Goal: Transaction & Acquisition: Book appointment/travel/reservation

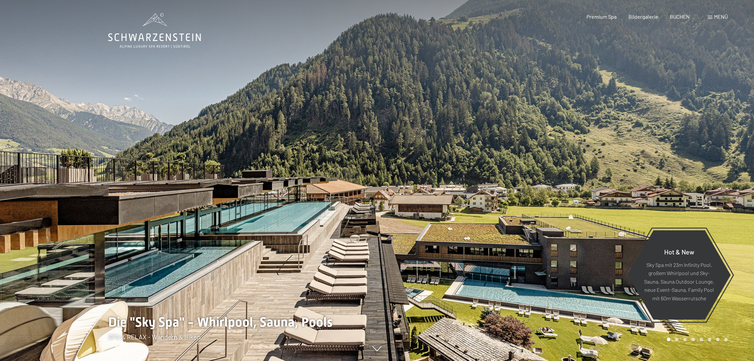
click at [161, 27] on icon at bounding box center [154, 30] width 93 height 35
click at [263, 102] on div at bounding box center [188, 180] width 377 height 361
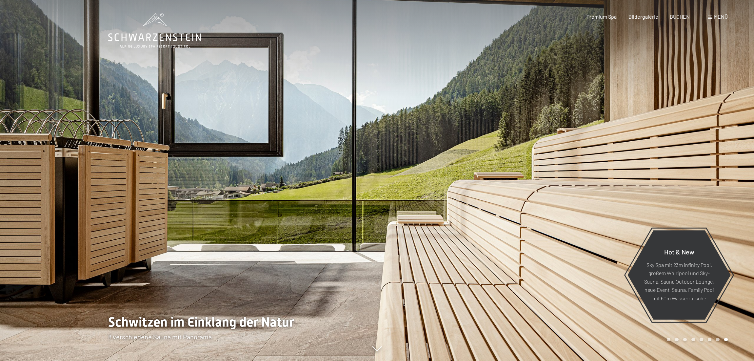
click at [263, 102] on div at bounding box center [188, 180] width 377 height 361
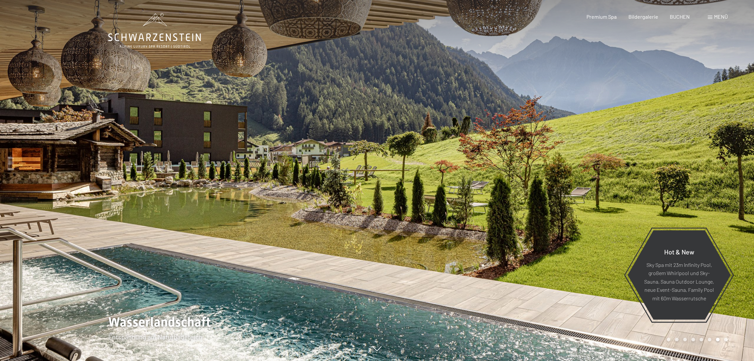
click at [330, 113] on div at bounding box center [188, 180] width 377 height 361
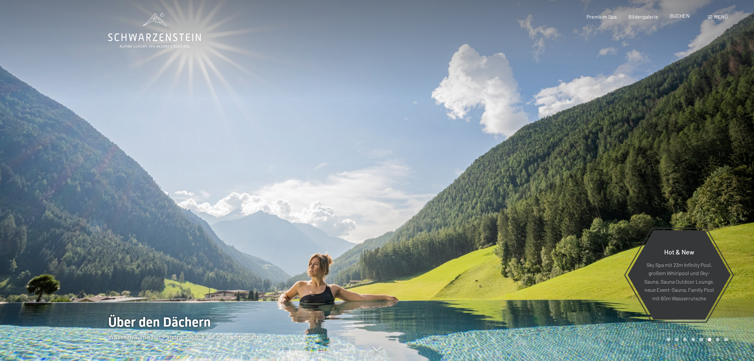
click at [685, 17] on span "BUCHEN" at bounding box center [680, 15] width 20 height 6
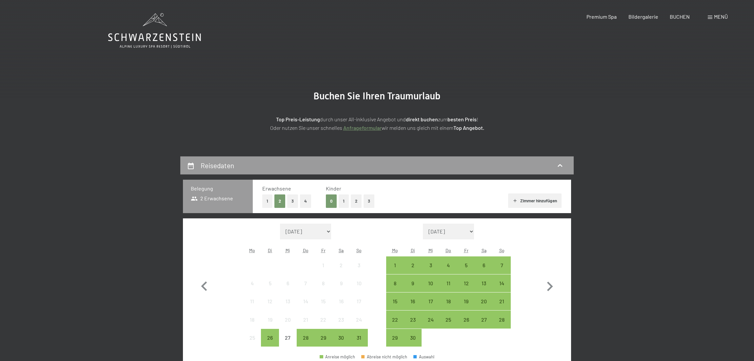
click at [721, 17] on span "Menü" at bounding box center [721, 16] width 14 height 6
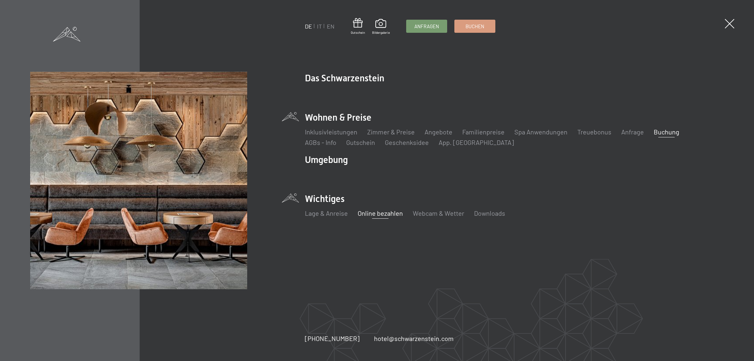
click at [396, 217] on link "Online bezahlen" at bounding box center [380, 213] width 45 height 8
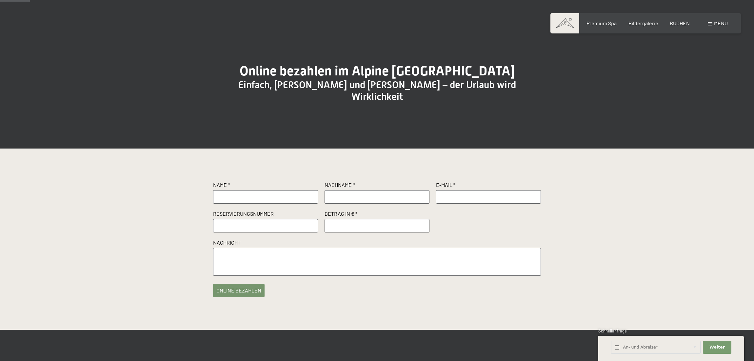
scroll to position [36, 0]
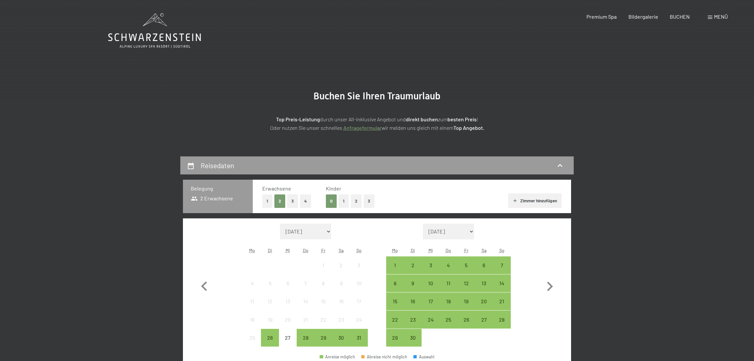
click at [716, 16] on span "Menü" at bounding box center [721, 16] width 14 height 6
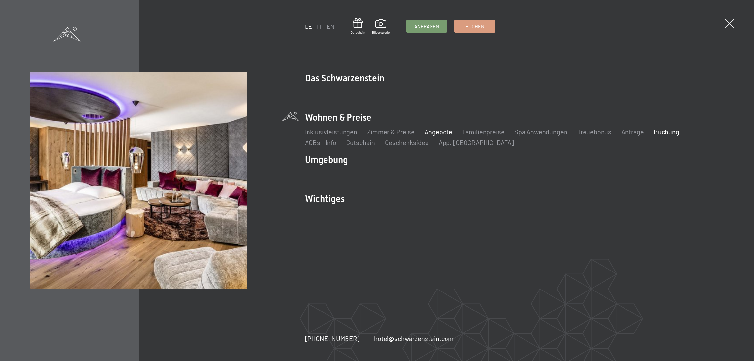
click at [435, 132] on link "Angebote" at bounding box center [438, 132] width 28 height 8
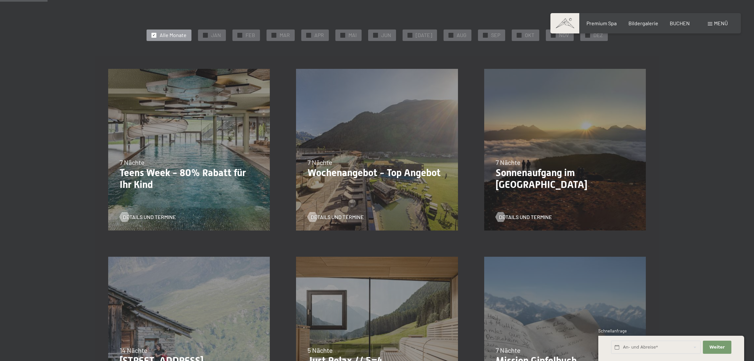
scroll to position [147, 0]
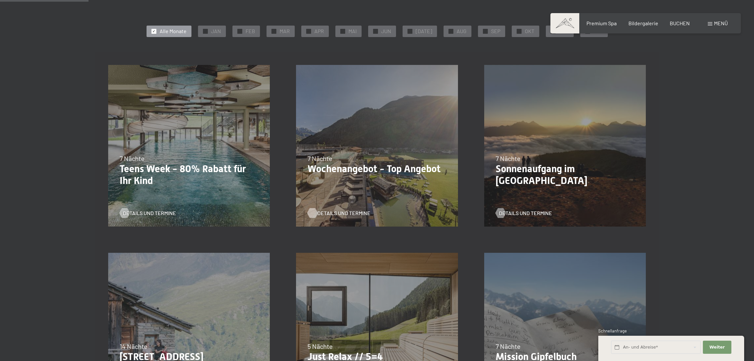
click at [330, 212] on span "Details und Termine" at bounding box center [343, 212] width 53 height 7
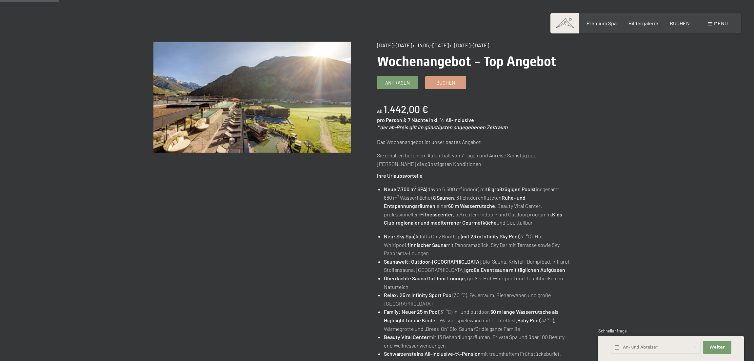
scroll to position [57, 0]
click at [448, 81] on span "Buchen" at bounding box center [445, 81] width 19 height 7
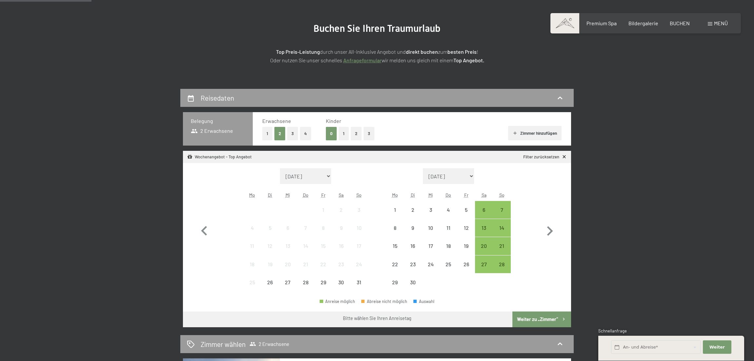
scroll to position [115, 0]
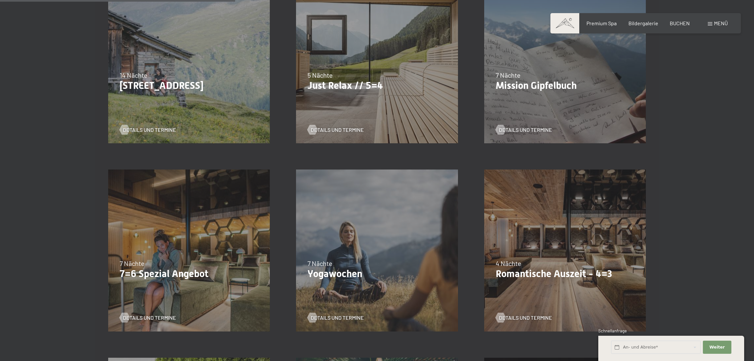
scroll to position [513, 0]
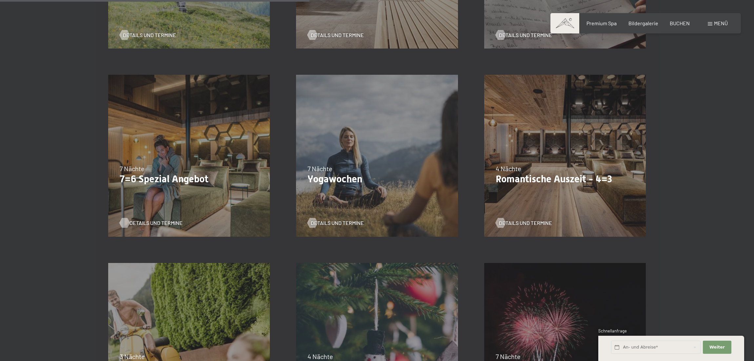
click at [140, 222] on span "Details und Termine" at bounding box center [155, 222] width 53 height 7
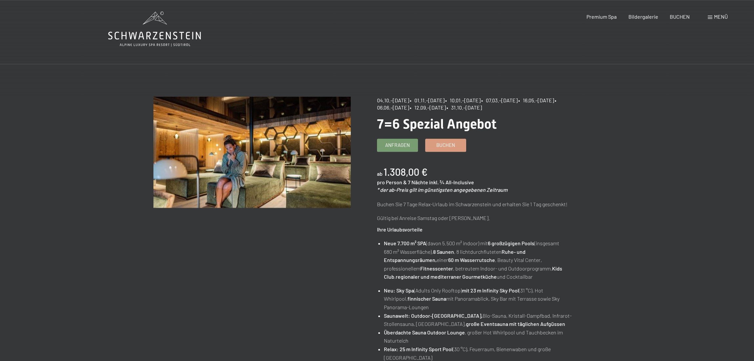
scroll to position [3, 0]
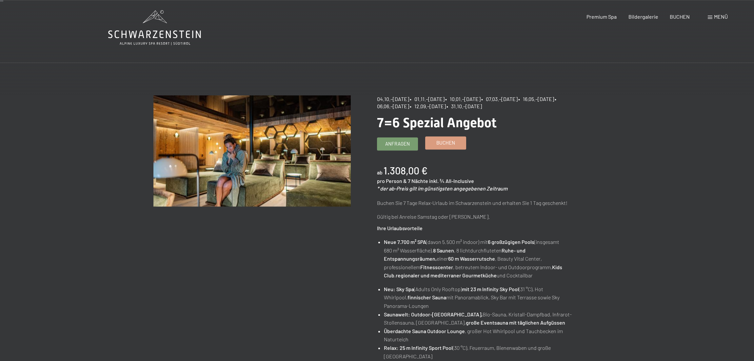
click at [447, 144] on span "Buchen" at bounding box center [445, 142] width 19 height 7
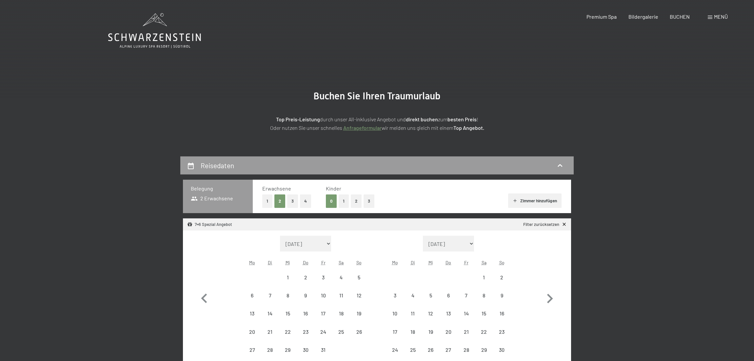
select select "[DATE]"
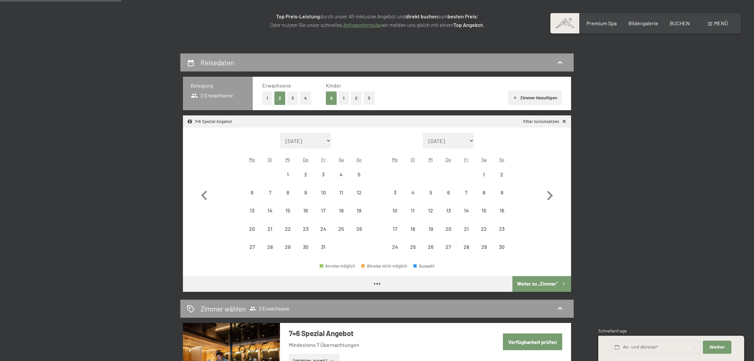
scroll to position [113, 0]
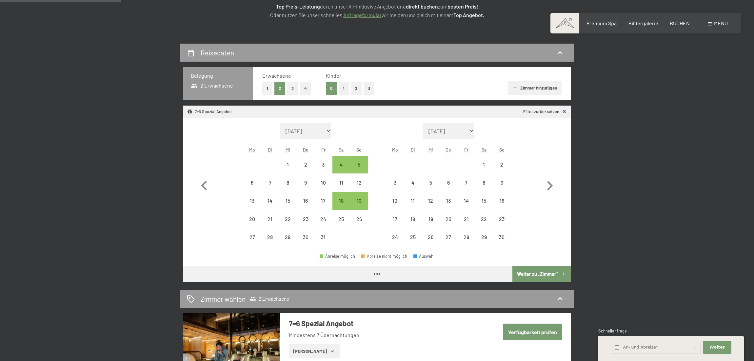
select select "[DATE]"
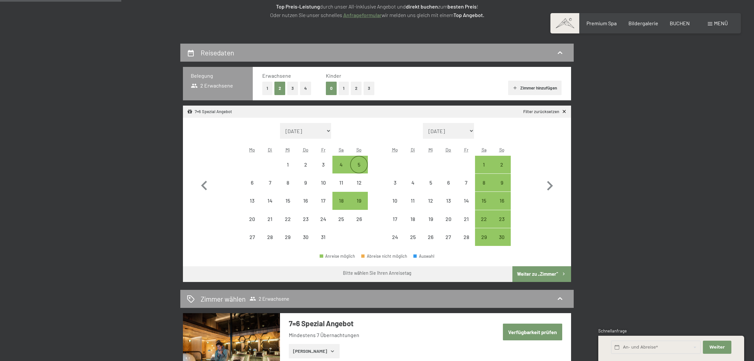
click at [360, 163] on div "5" at bounding box center [359, 170] width 16 height 16
select select "[DATE]"
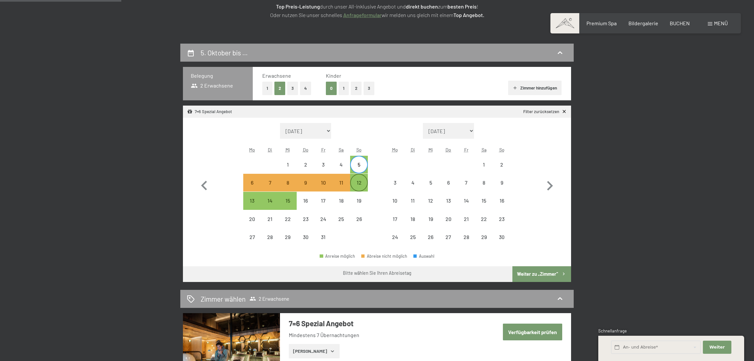
click at [359, 181] on div "12" at bounding box center [359, 188] width 16 height 16
select select "[DATE]"
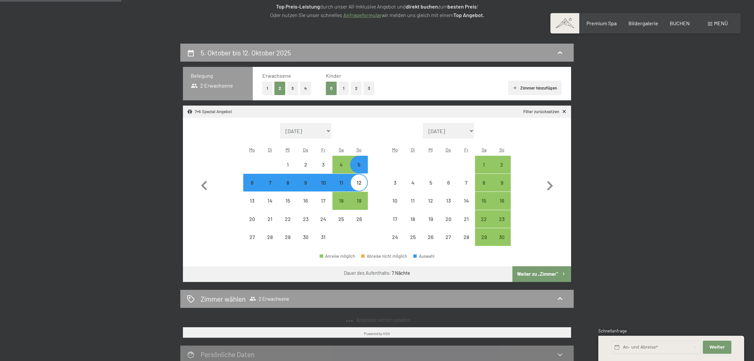
select select "[DATE]"
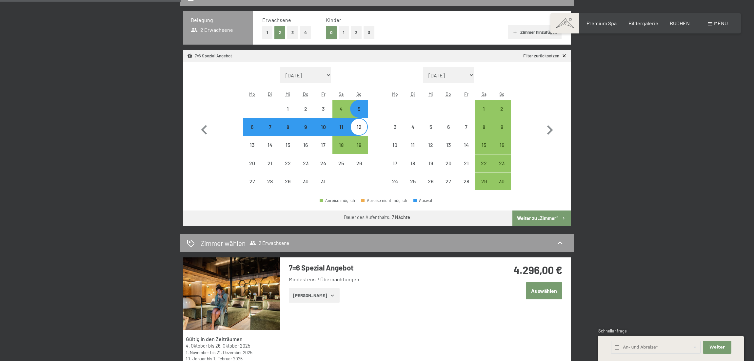
scroll to position [167, 0]
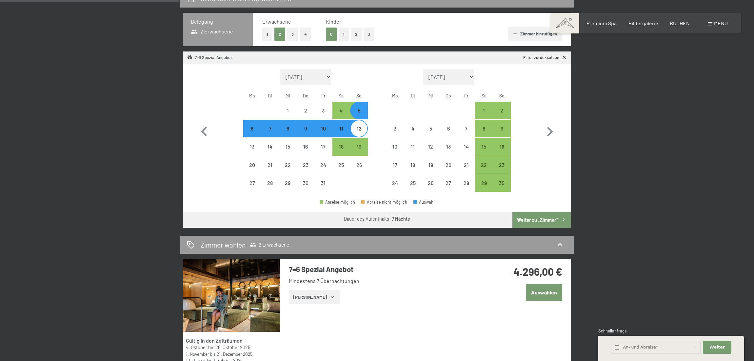
click at [360, 110] on div "5" at bounding box center [359, 116] width 16 height 16
select select "[DATE]"
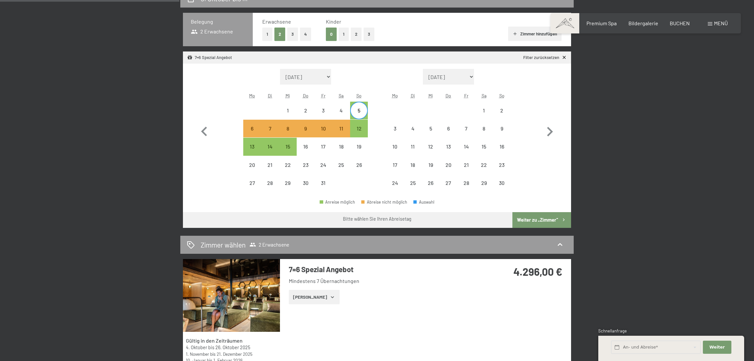
click at [361, 113] on div "5" at bounding box center [359, 116] width 16 height 16
select select "[DATE]"
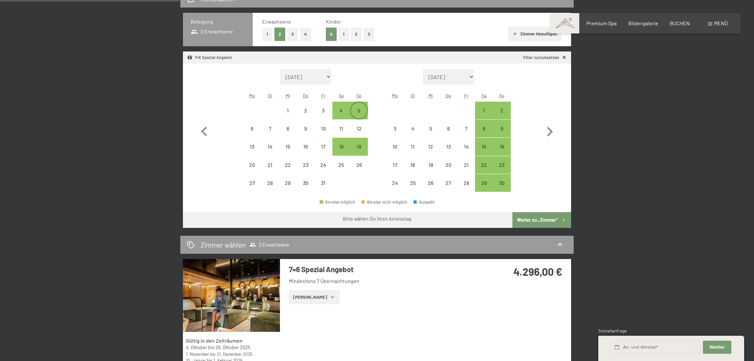
click at [361, 111] on div "5" at bounding box center [359, 116] width 16 height 16
select select "[DATE]"
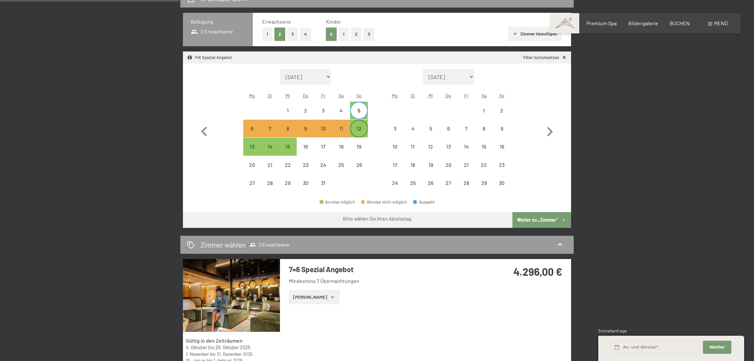
click at [360, 127] on div "12" at bounding box center [359, 134] width 16 height 16
select select "[DATE]"
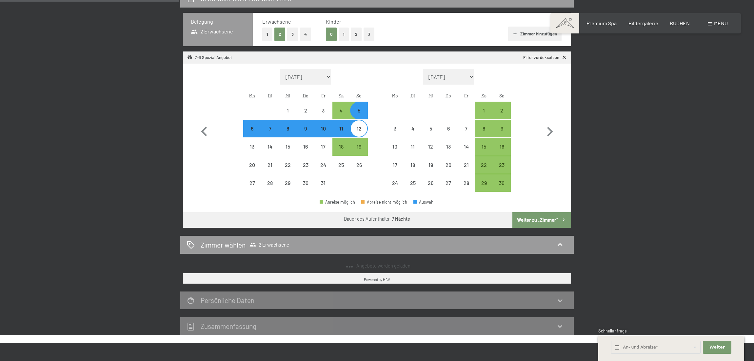
select select "[DATE]"
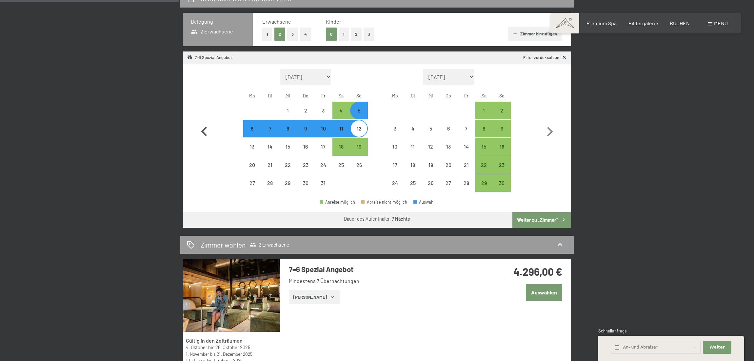
click at [204, 130] on icon "button" at bounding box center [204, 132] width 6 height 10
select select "[DATE]"
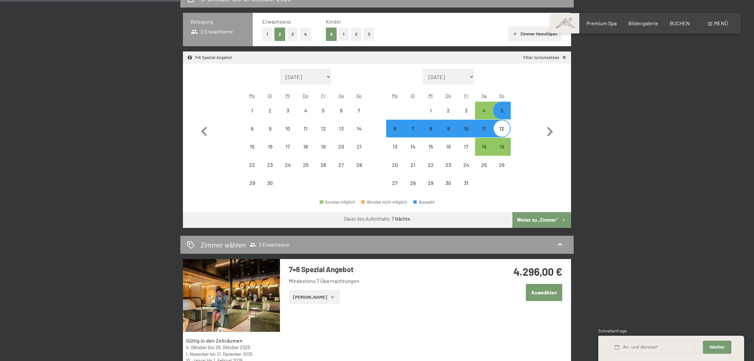
click at [500, 111] on div "5" at bounding box center [502, 116] width 16 height 16
select select "[DATE]"
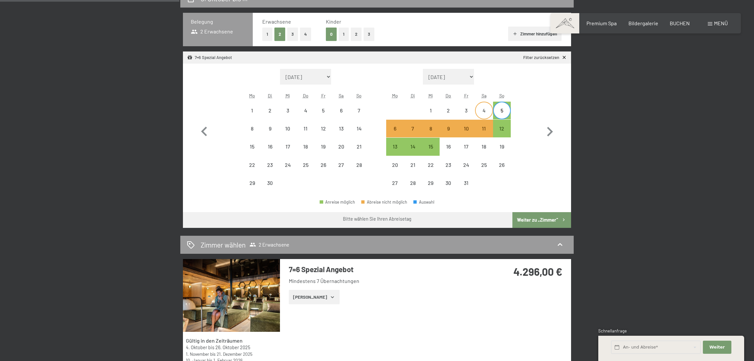
click at [487, 112] on div "4" at bounding box center [484, 116] width 16 height 16
select select "[DATE]"
click at [448, 128] on div "9" at bounding box center [448, 134] width 16 height 16
select select "[DATE]"
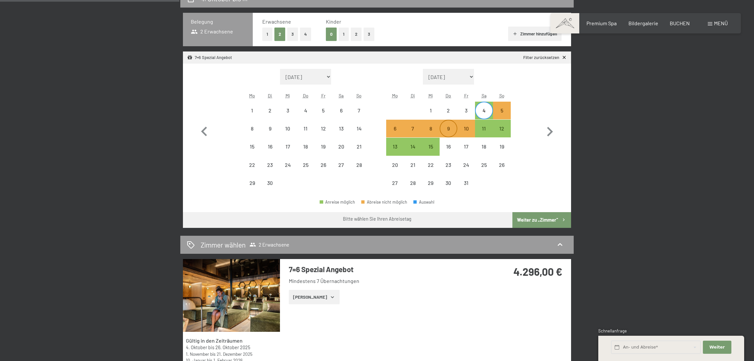
select select "[DATE]"
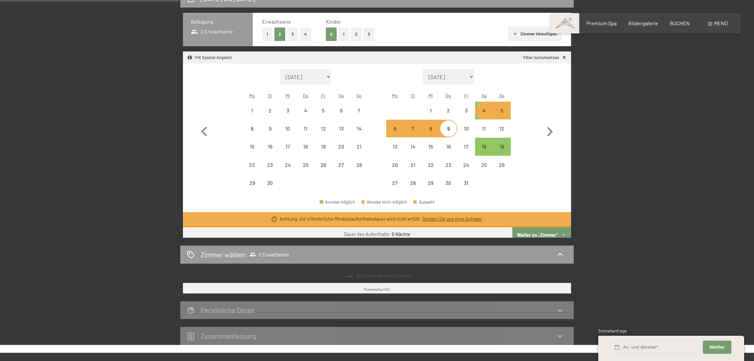
select select "[DATE]"
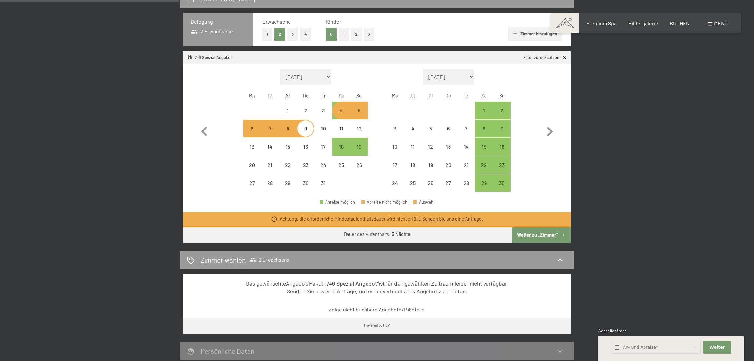
click at [343, 111] on div "4" at bounding box center [341, 116] width 16 height 16
select select "[DATE]"
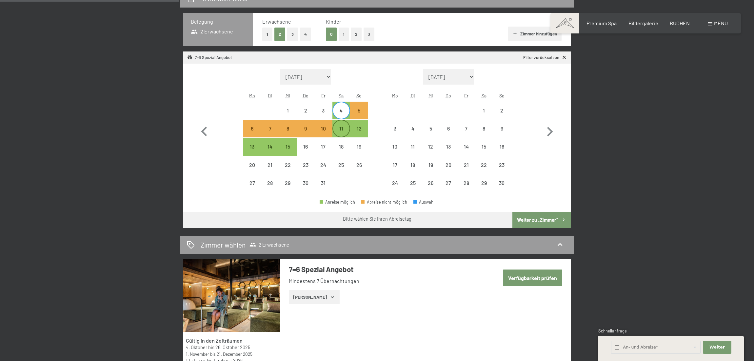
click at [343, 127] on div "11" at bounding box center [341, 134] width 16 height 16
select select "[DATE]"
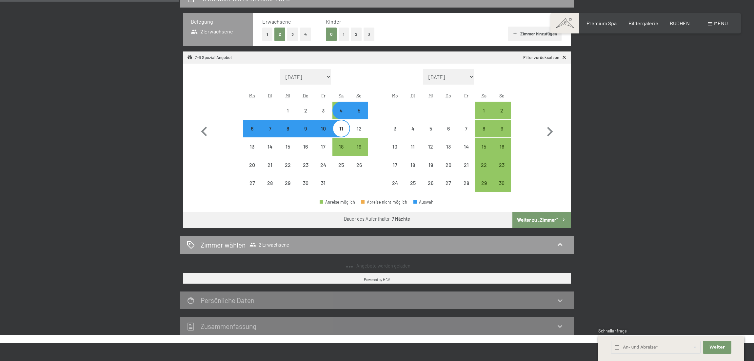
select select "[DATE]"
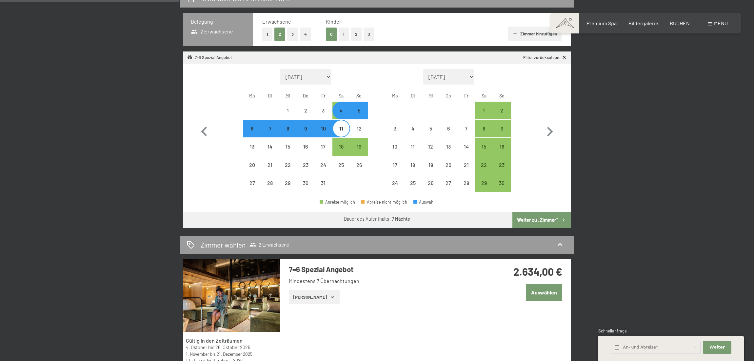
click at [359, 112] on div "5" at bounding box center [359, 116] width 16 height 16
select select "[DATE]"
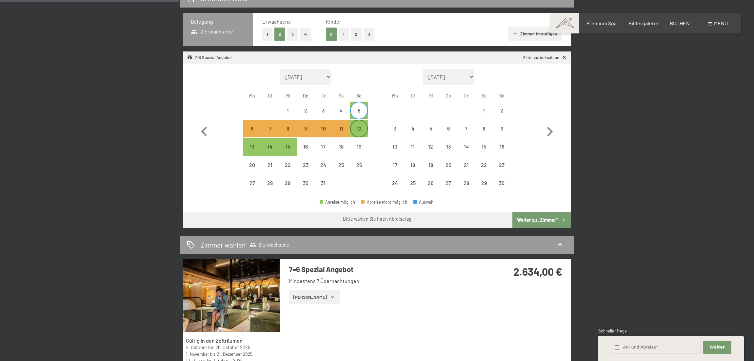
click at [360, 127] on div "12" at bounding box center [359, 134] width 16 height 16
select select "[DATE]"
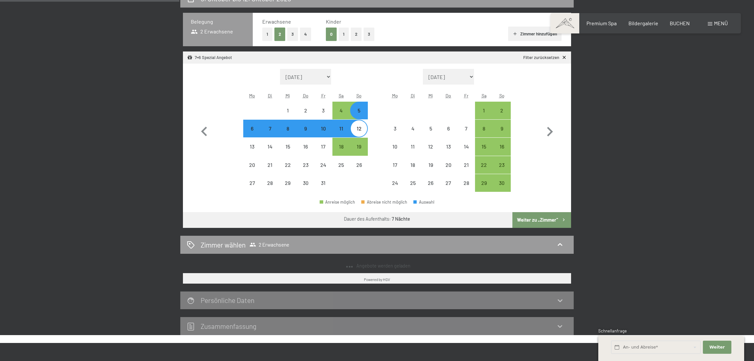
select select "[DATE]"
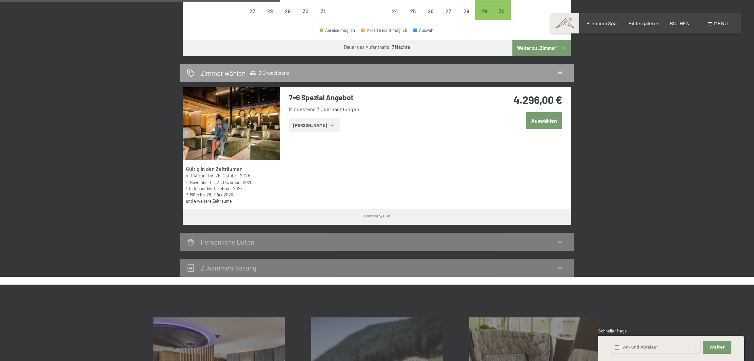
scroll to position [346, 0]
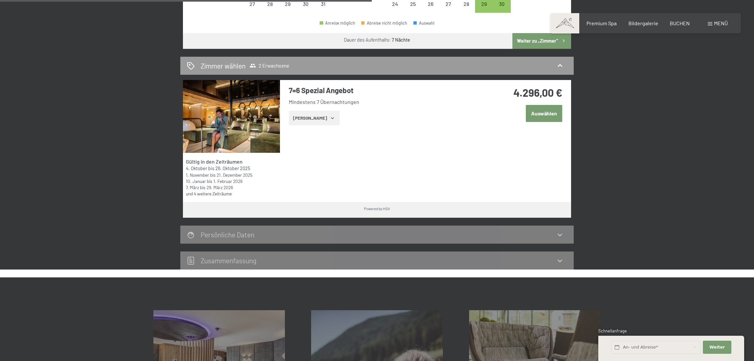
click at [560, 235] on icon at bounding box center [559, 235] width 5 height 3
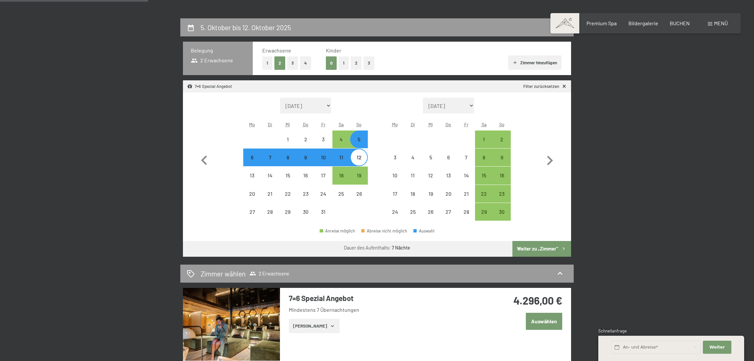
scroll to position [138, 0]
click at [342, 139] on div "4" at bounding box center [341, 145] width 16 height 16
select select "[DATE]"
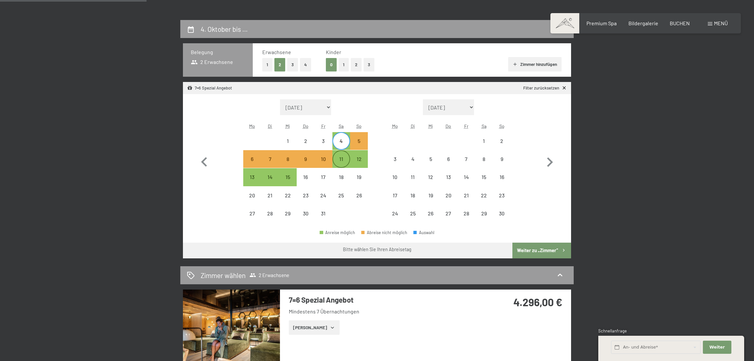
click at [342, 159] on div "11" at bounding box center [341, 164] width 16 height 16
select select "[DATE]"
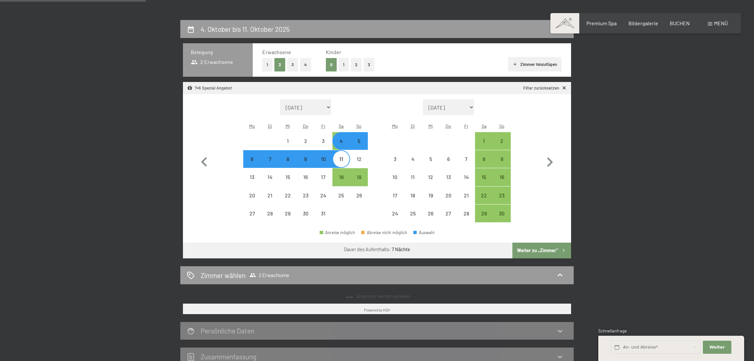
scroll to position [136, 0]
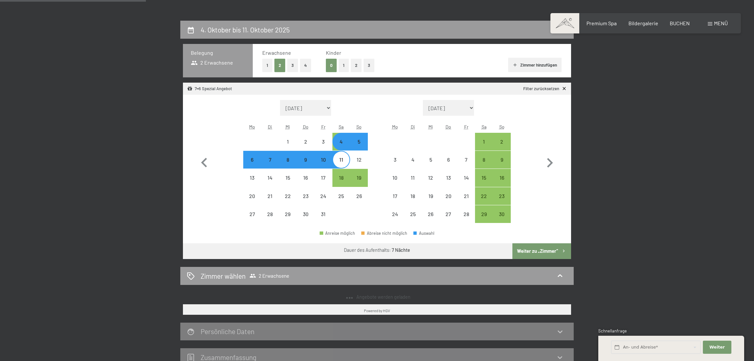
select select "[DATE]"
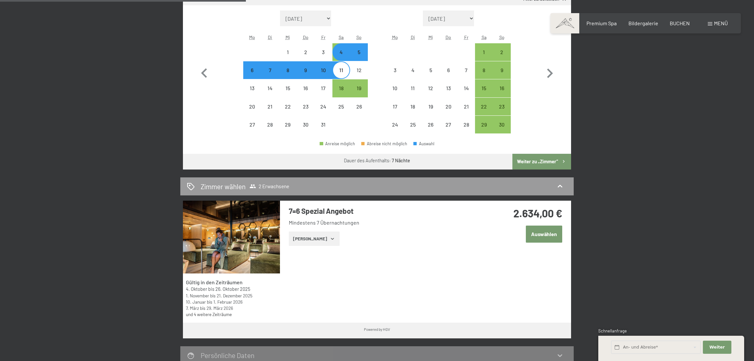
scroll to position [231, 0]
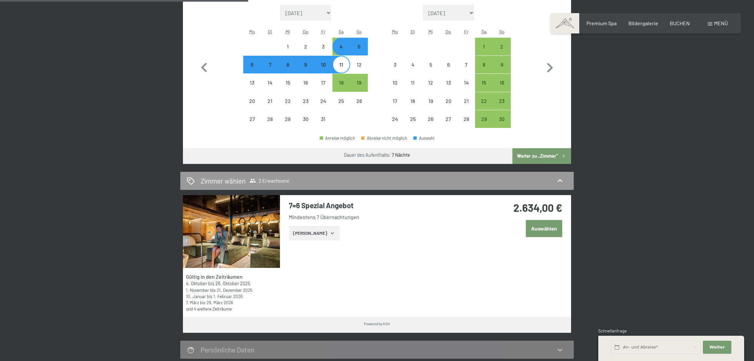
click at [330, 232] on icon "button" at bounding box center [332, 232] width 5 height 5
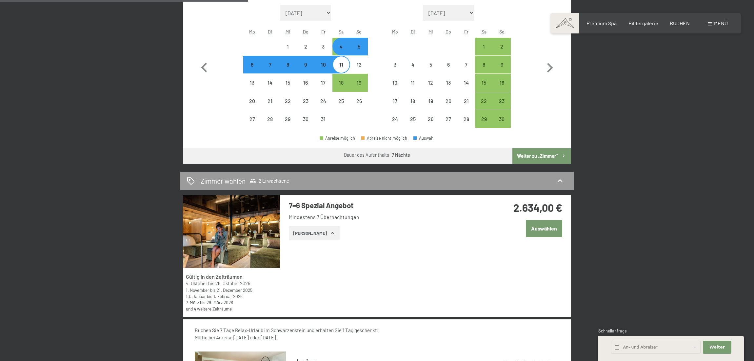
click at [330, 234] on icon "button" at bounding box center [332, 232] width 5 height 5
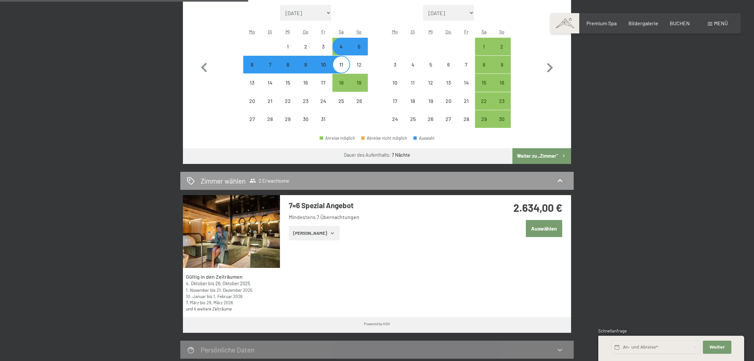
click at [330, 233] on icon "button" at bounding box center [332, 232] width 5 height 5
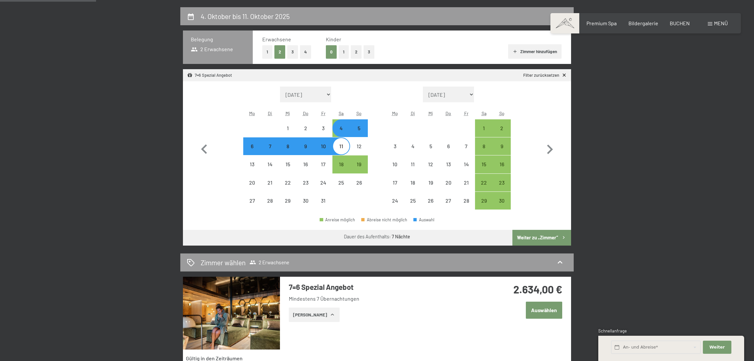
scroll to position [146, 0]
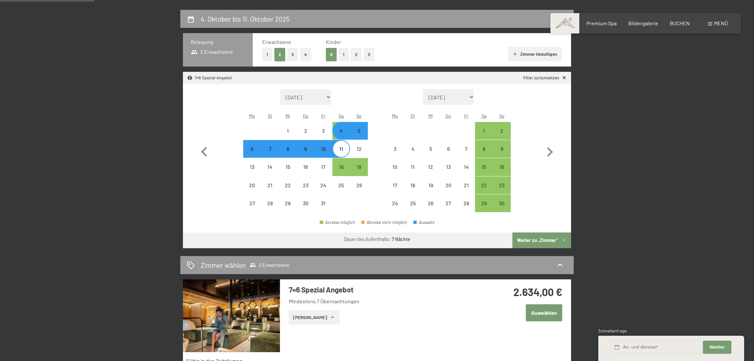
click at [361, 131] on div "5" at bounding box center [359, 136] width 16 height 16
select select "[DATE]"
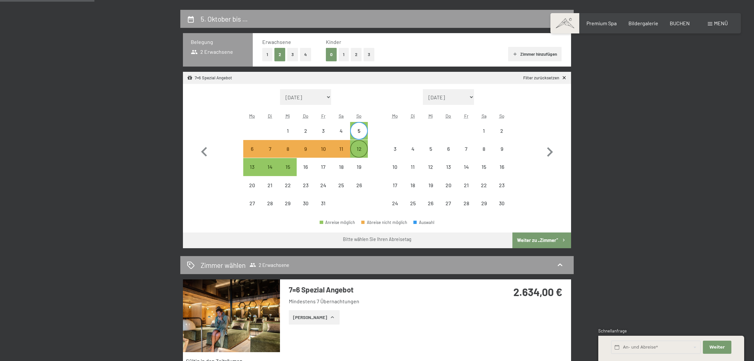
click at [360, 147] on div "12" at bounding box center [359, 154] width 16 height 16
select select "[DATE]"
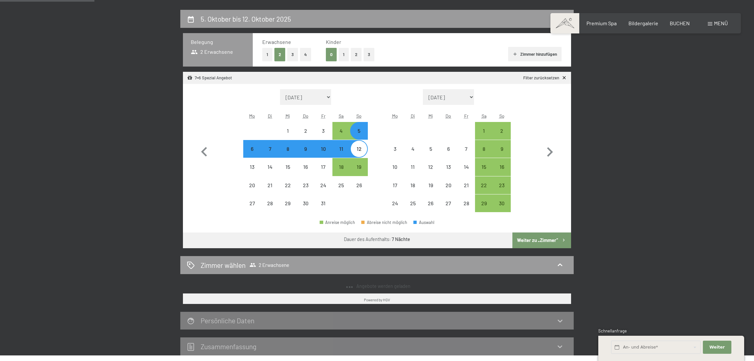
select select "[DATE]"
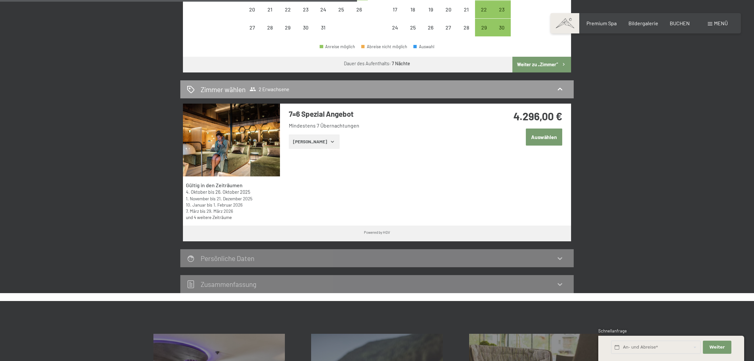
scroll to position [332, 0]
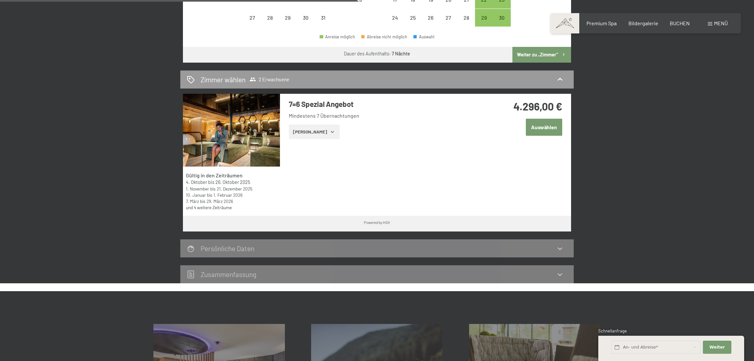
click at [330, 134] on icon "button" at bounding box center [332, 131] width 5 height 5
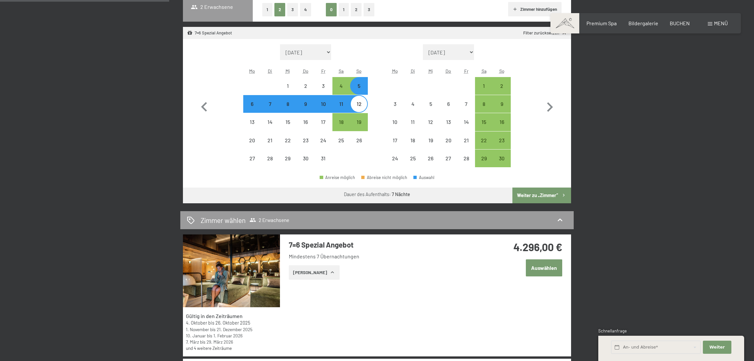
scroll to position [168, 0]
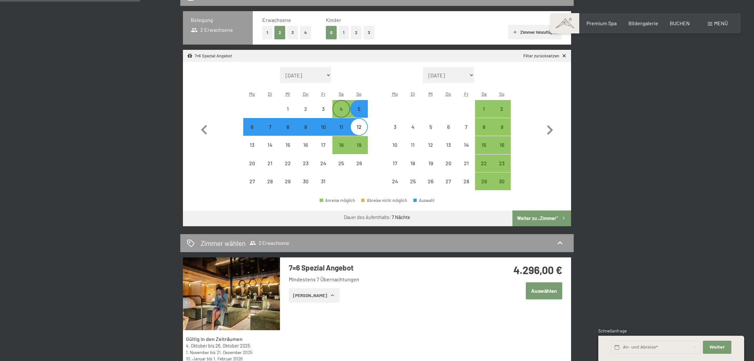
click at [341, 108] on div "4" at bounding box center [341, 114] width 16 height 16
select select "[DATE]"
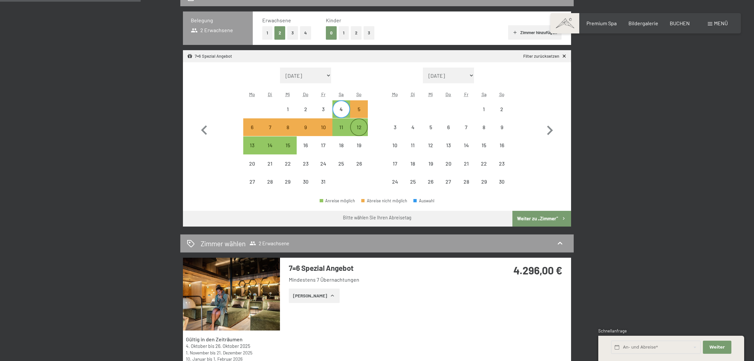
click at [361, 125] on div "12" at bounding box center [359, 133] width 16 height 16
select select "[DATE]"
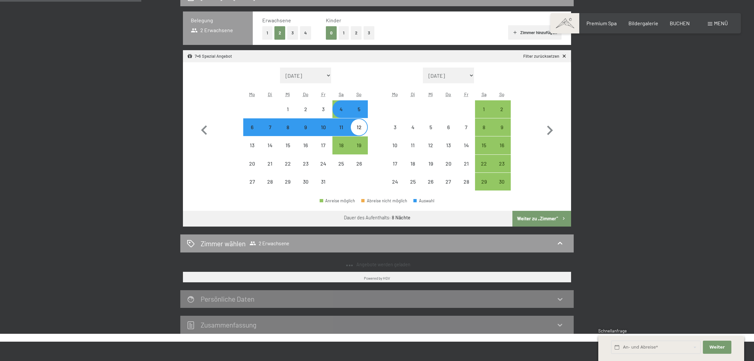
scroll to position [169, 0]
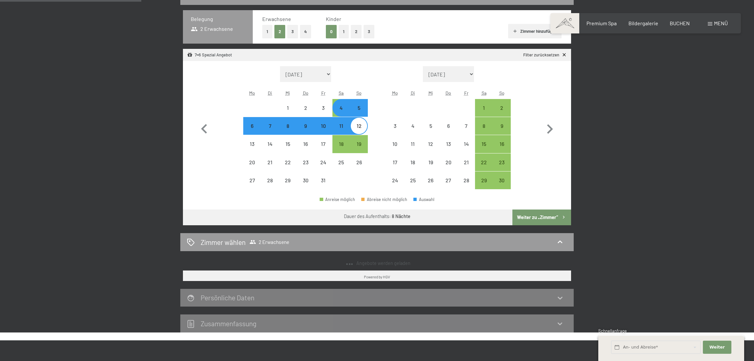
select select "[DATE]"
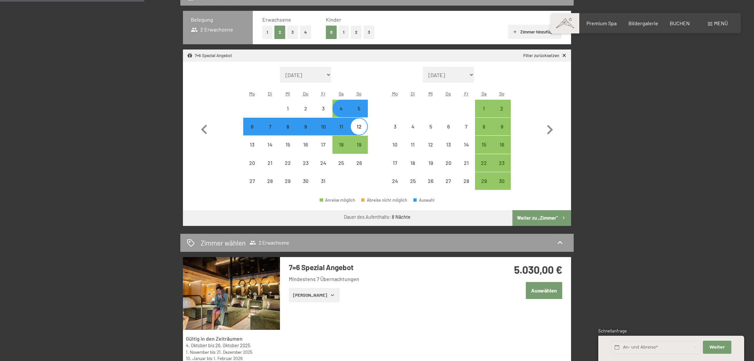
click at [339, 108] on div "4" at bounding box center [341, 114] width 16 height 16
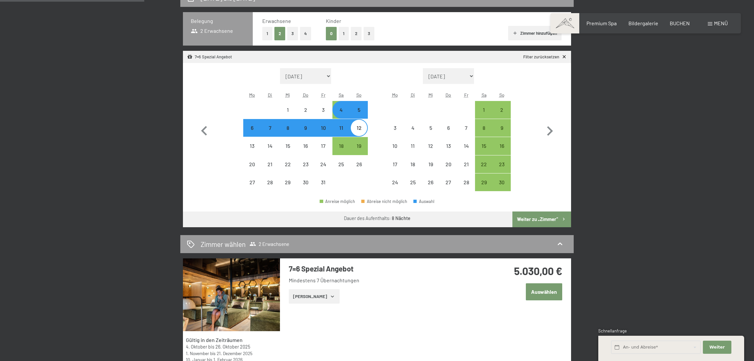
select select "[DATE]"
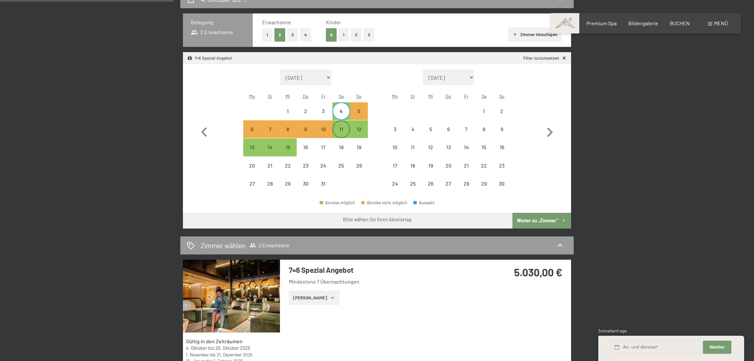
click at [339, 122] on div "11" at bounding box center [341, 129] width 16 height 16
select select "[DATE]"
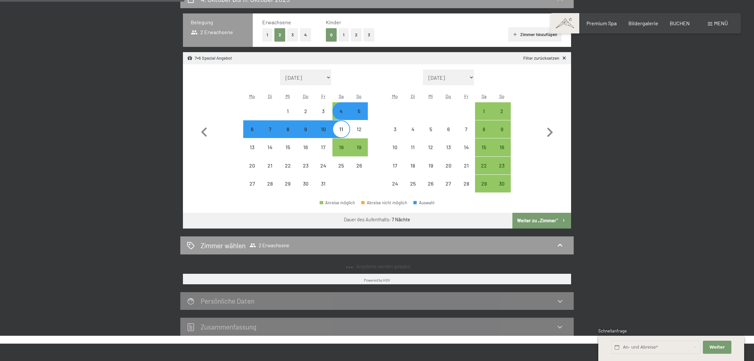
scroll to position [165, 0]
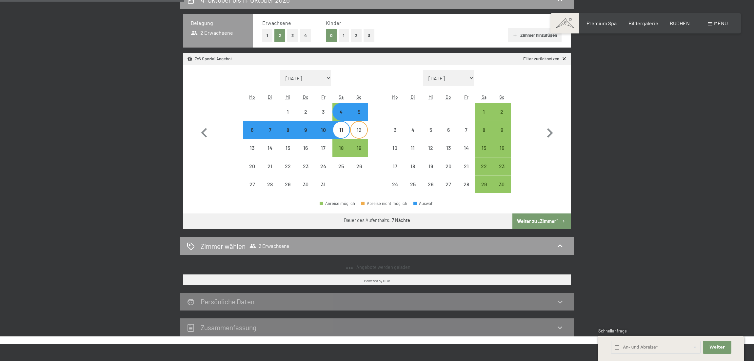
select select "[DATE]"
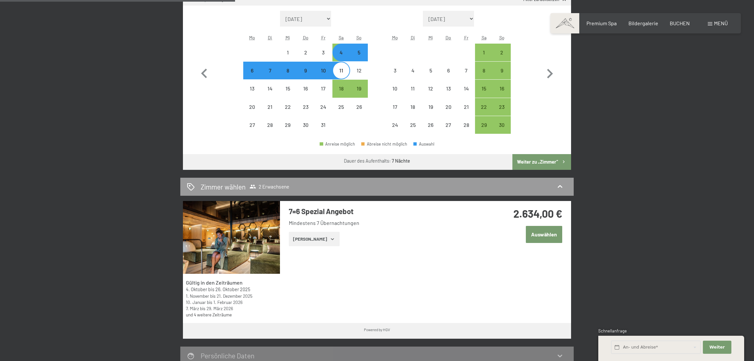
scroll to position [224, 0]
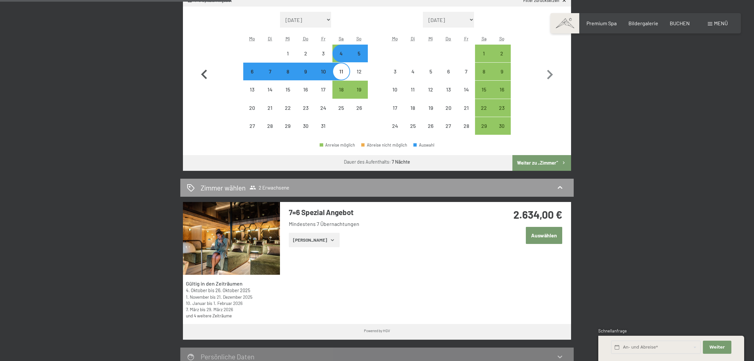
click at [204, 75] on icon "button" at bounding box center [204, 74] width 19 height 19
select select "[DATE]"
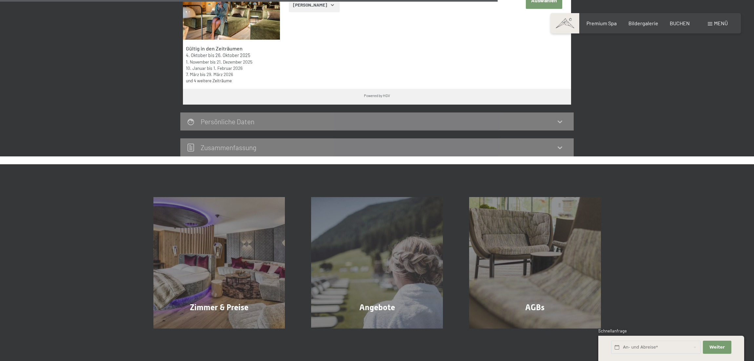
scroll to position [482, 0]
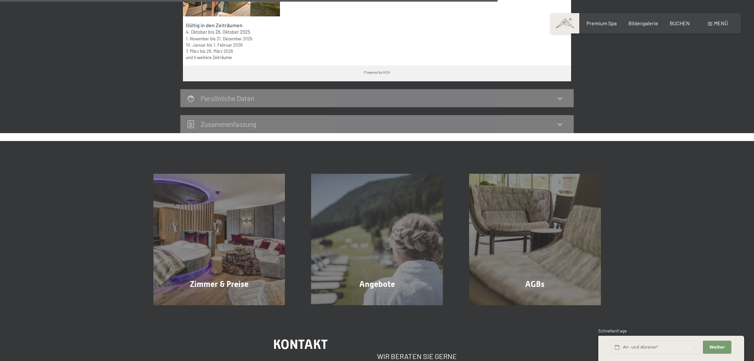
click at [561, 98] on icon at bounding box center [559, 98] width 5 height 3
click at [563, 98] on icon at bounding box center [560, 98] width 8 height 8
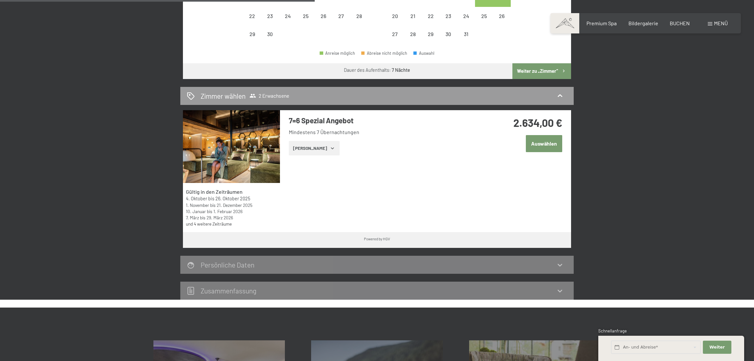
scroll to position [305, 0]
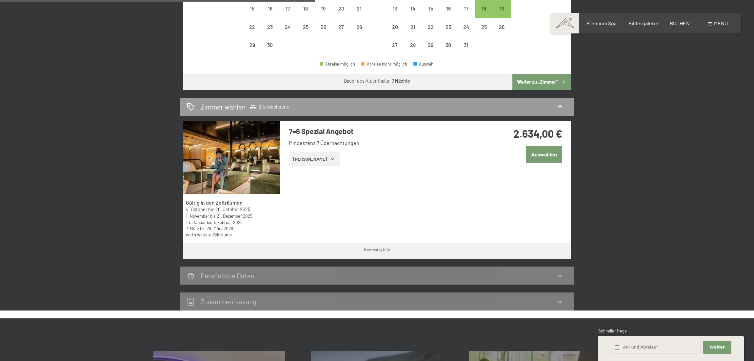
click at [542, 154] on button "Auswählen" at bounding box center [544, 154] width 36 height 17
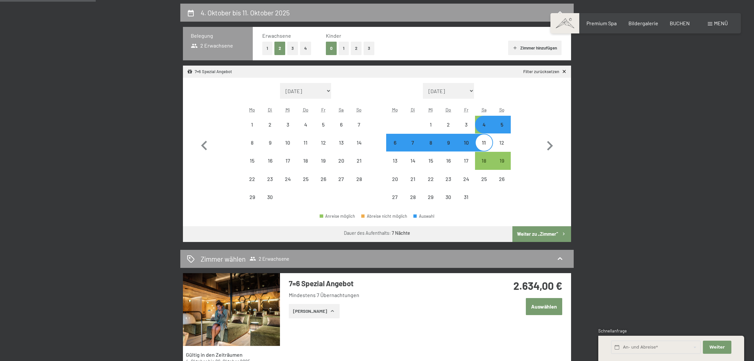
scroll to position [152, 0]
